Goal: Information Seeking & Learning: Learn about a topic

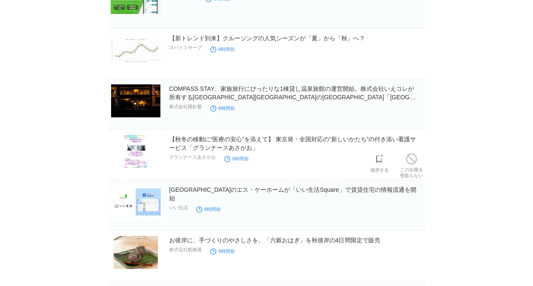
scroll to position [1016, 0]
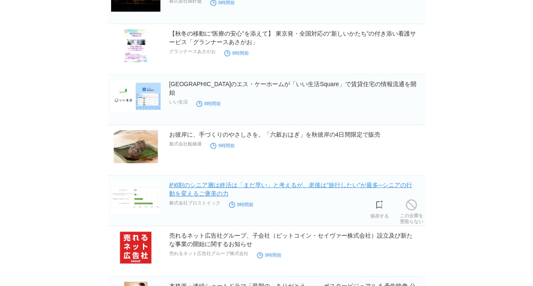
click at [218, 184] on link "約6割のシニア層は終活は「まだ早い」と考えるが、老後は“旅行したい”が最多─シニアの行動を変えるご褒美の力" at bounding box center [290, 188] width 243 height 15
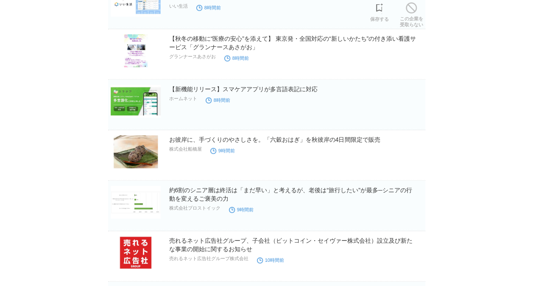
scroll to position [1058, 0]
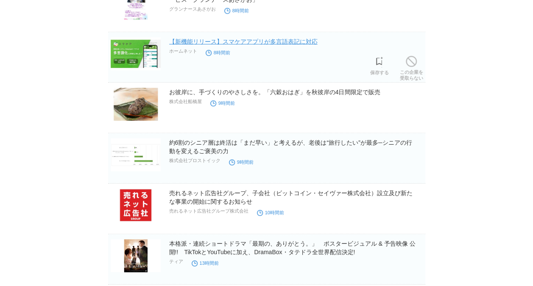
click at [239, 43] on link "【新機能リリース】スマケアアプリが多言語表記に対応" at bounding box center [243, 41] width 148 height 7
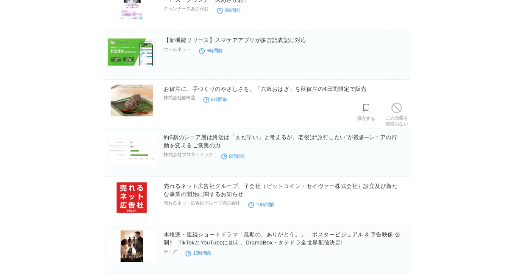
scroll to position [1143, 0]
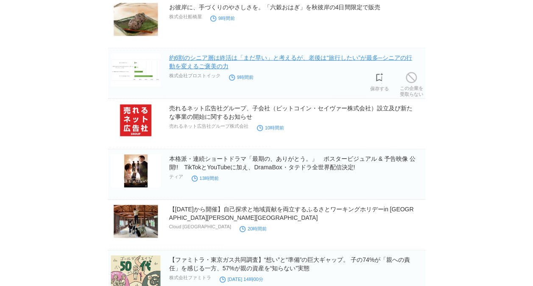
click at [261, 55] on link "約6割のシニア層は終活は「まだ早い」と考えるが、老後は“旅行したい”が最多─シニアの行動を変えるご褒美の力" at bounding box center [290, 61] width 243 height 15
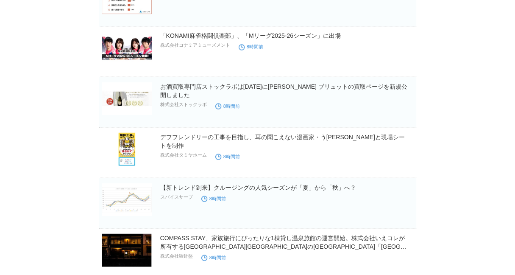
scroll to position [634, 0]
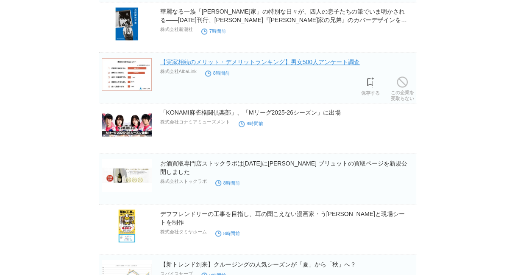
click at [244, 61] on link "【実家相続のメリット・デメリットランキング】男女500人アンケート調査" at bounding box center [260, 61] width 200 height 7
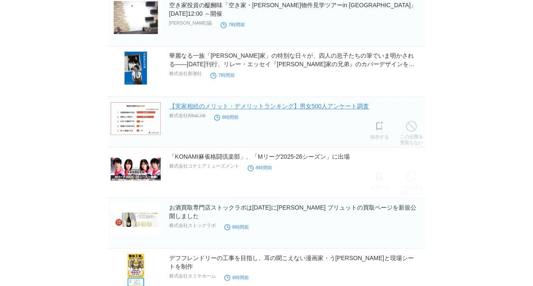
scroll to position [507, 0]
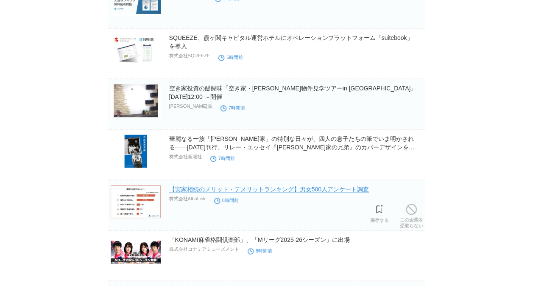
click at [245, 192] on link "【実家相続のメリット・デメリットランキング】男女500人アンケート調査" at bounding box center [269, 189] width 200 height 7
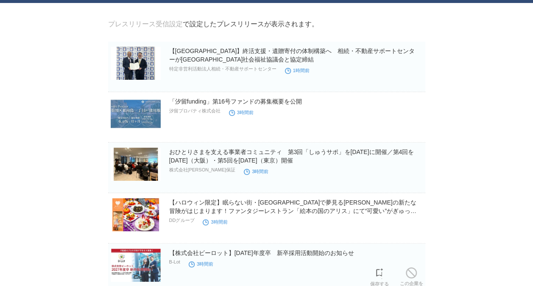
scroll to position [0, 0]
